Goal: Transaction & Acquisition: Purchase product/service

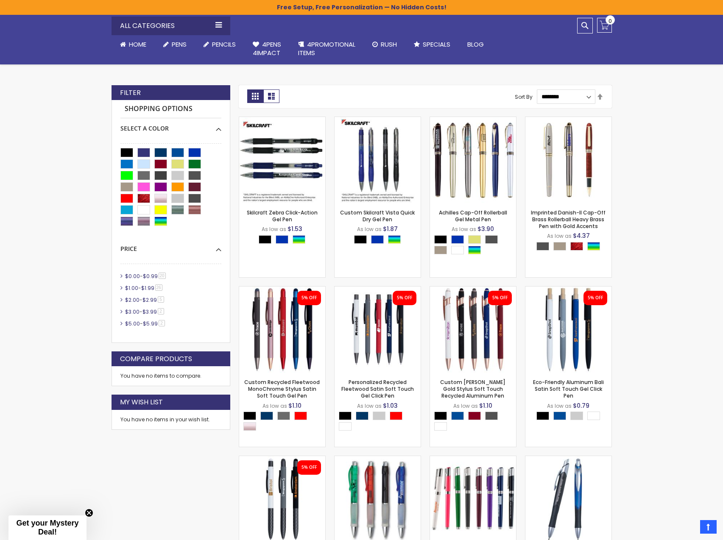
scroll to position [170, 0]
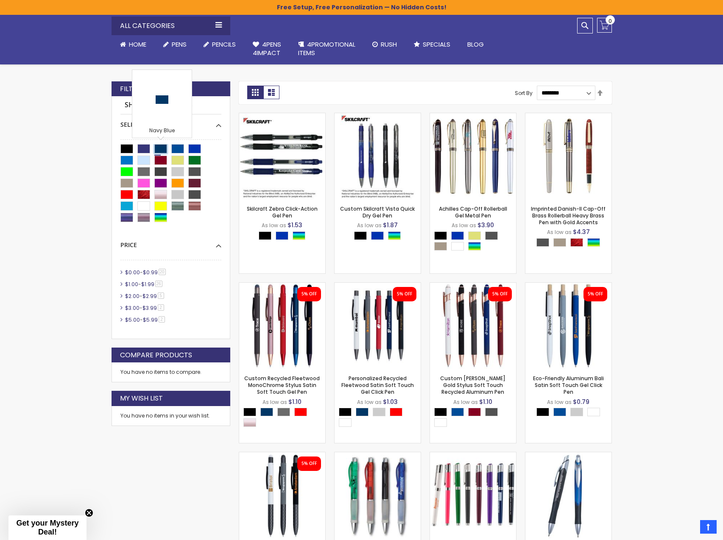
click at [162, 148] on div "Navy Blue" at bounding box center [160, 148] width 13 height 9
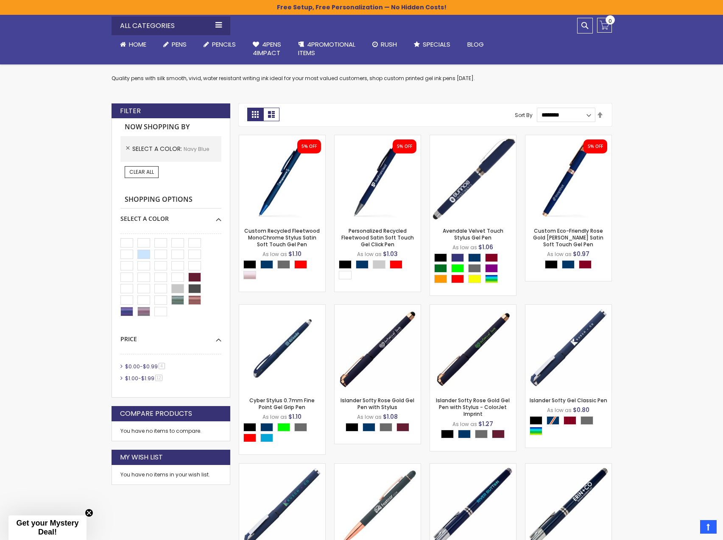
scroll to position [127, 0]
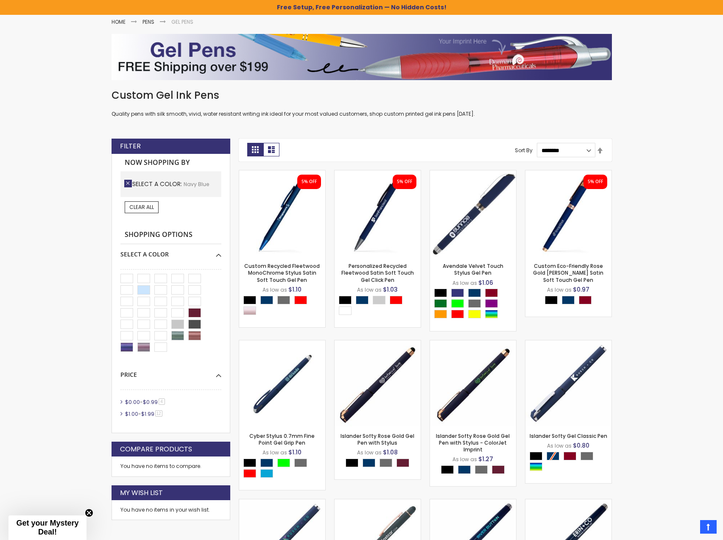
click at [127, 182] on link "Remove This Item" at bounding box center [128, 184] width 8 height 8
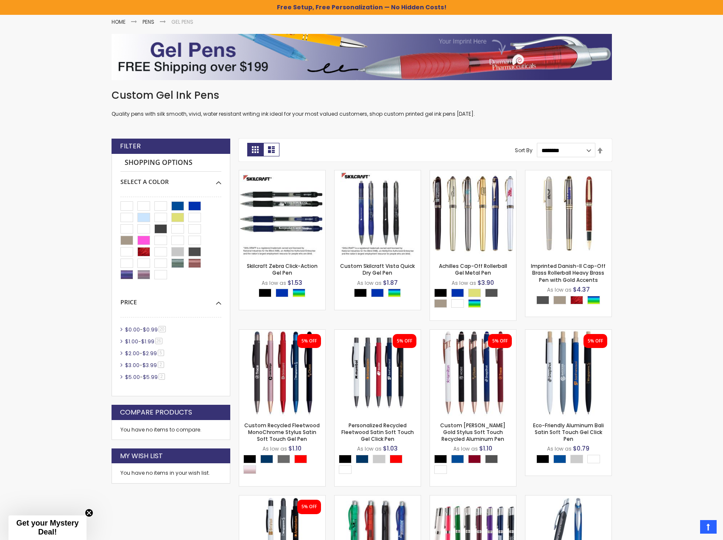
scroll to position [155, 0]
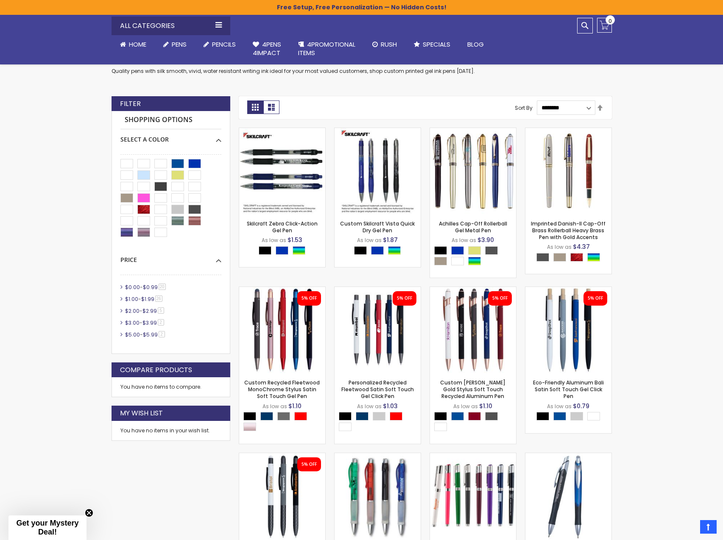
scroll to position [127, 0]
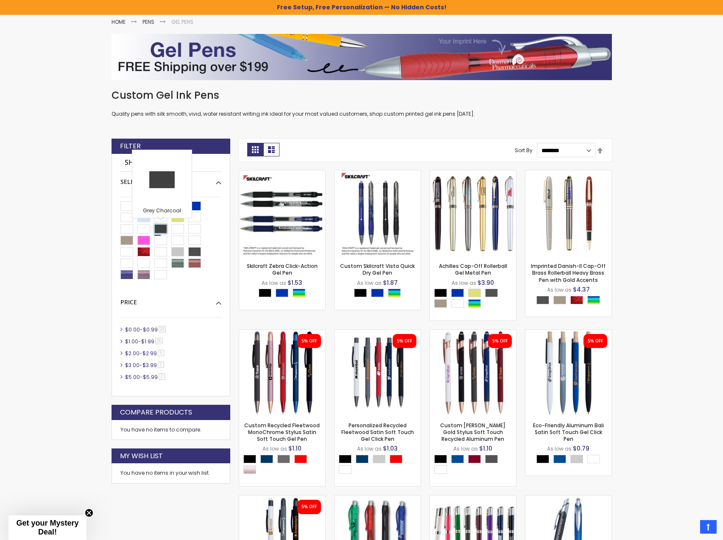
click at [158, 227] on div "Grey Charcoal" at bounding box center [160, 228] width 13 height 9
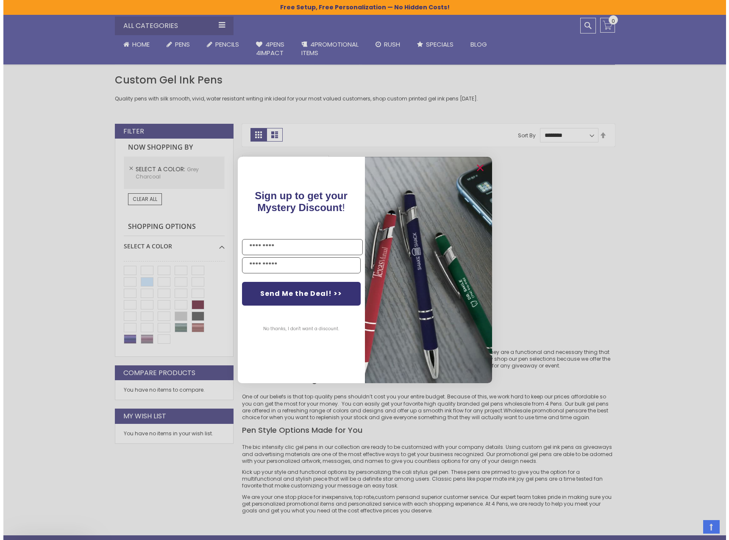
scroll to position [170, 0]
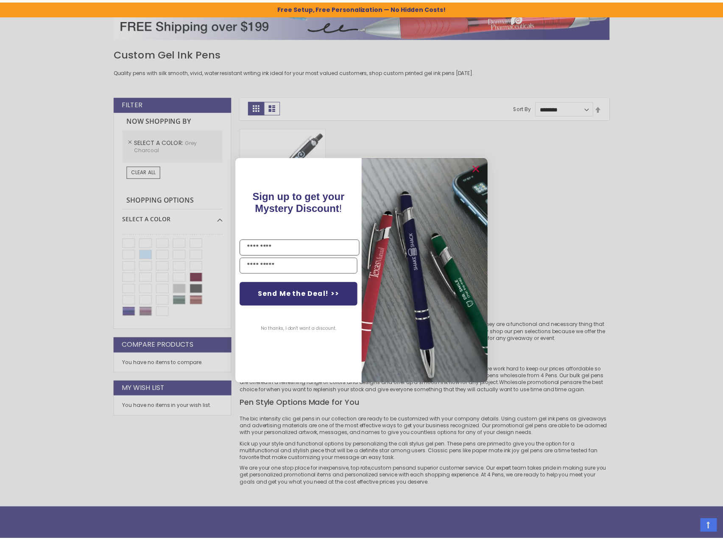
scroll to position [127, 0]
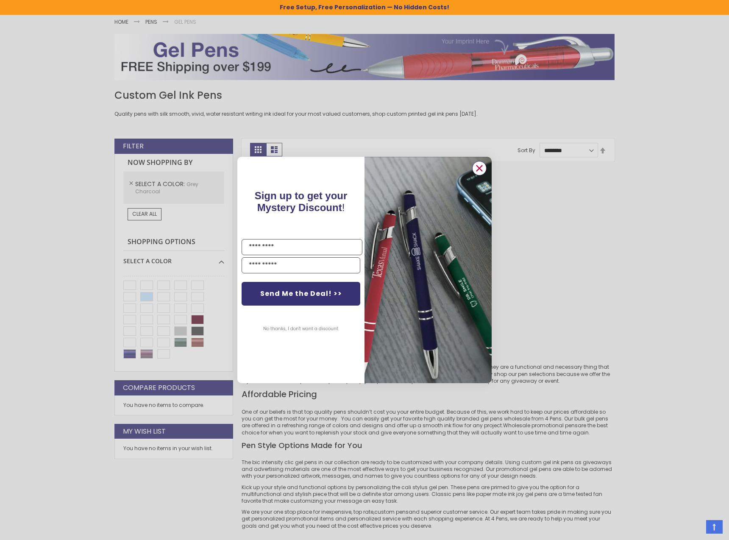
click at [484, 170] on circle "Close dialog" at bounding box center [479, 168] width 13 height 13
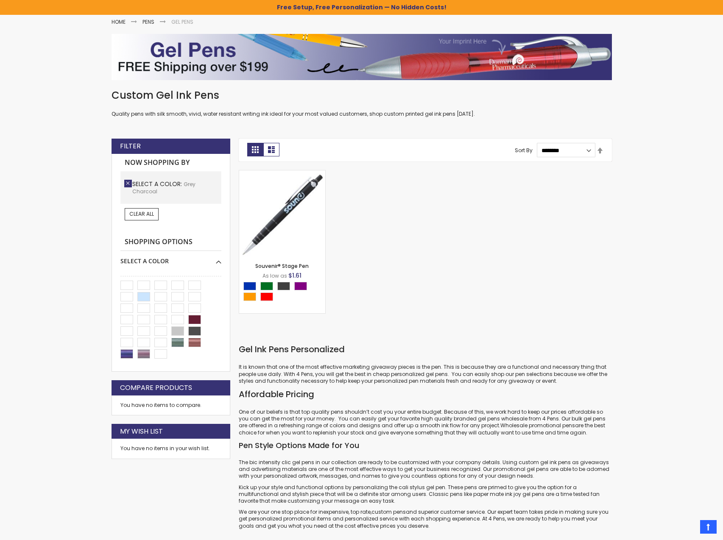
click at [127, 184] on link "Remove This Item" at bounding box center [128, 184] width 8 height 8
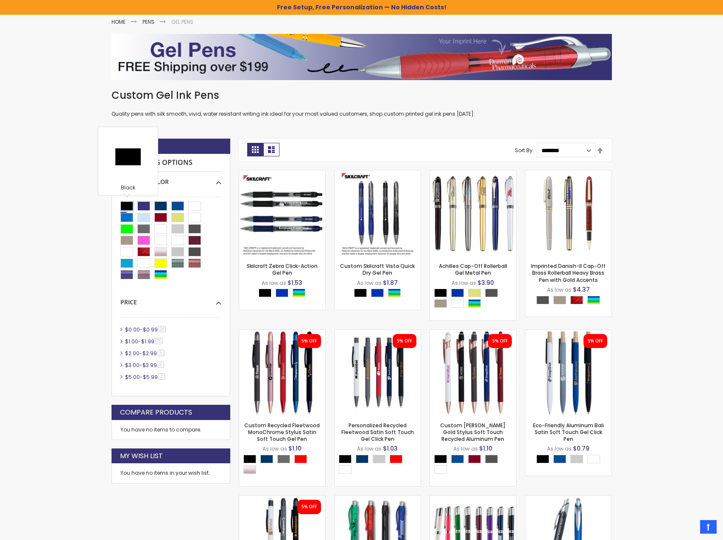
click at [125, 205] on div "Black" at bounding box center [126, 205] width 13 height 9
